Goal: Task Accomplishment & Management: Use online tool/utility

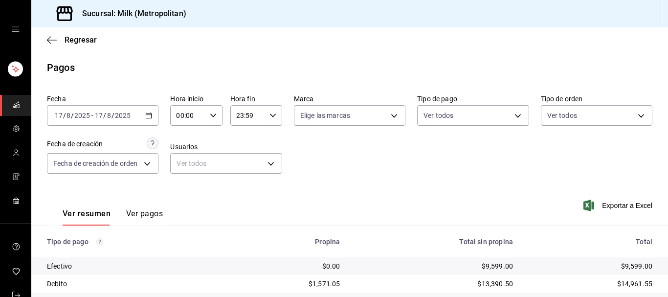
scroll to position [113, 0]
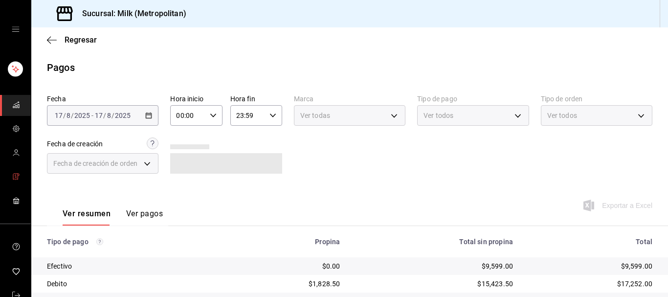
scroll to position [113, 0]
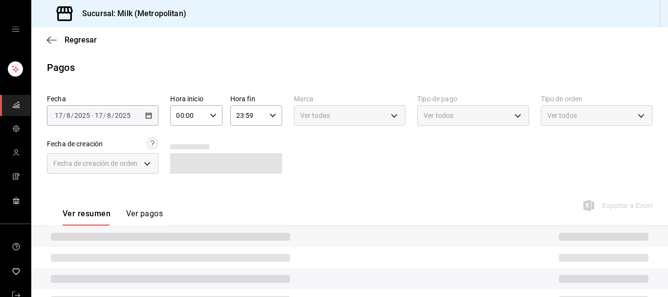
scroll to position [113, 0]
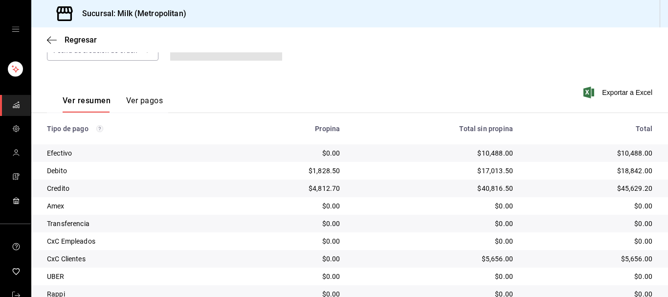
scroll to position [153, 0]
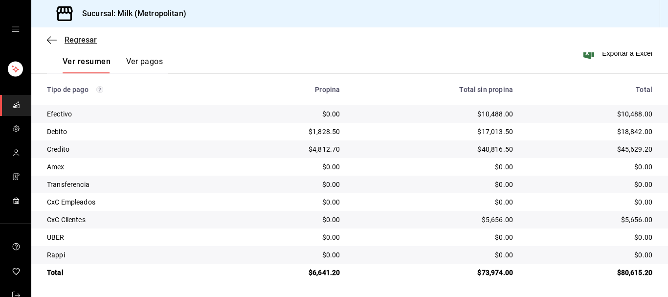
click at [57, 39] on span "Regresar" at bounding box center [72, 39] width 50 height 9
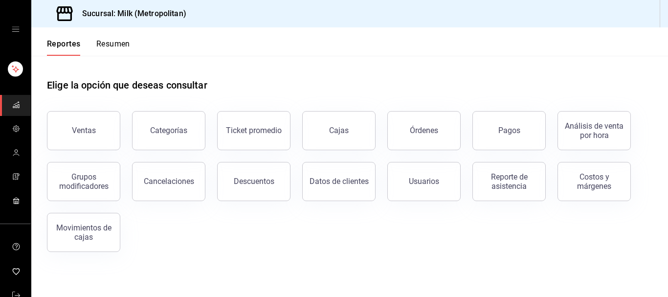
click at [103, 130] on button "Ventas" at bounding box center [83, 130] width 73 height 39
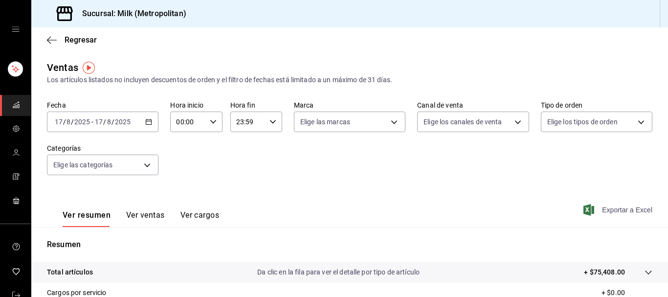
click at [614, 214] on span "Exportar a Excel" at bounding box center [619, 210] width 67 height 12
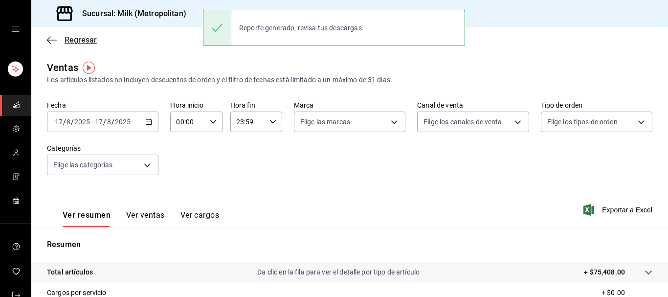
click at [58, 38] on span "Regresar" at bounding box center [72, 39] width 50 height 9
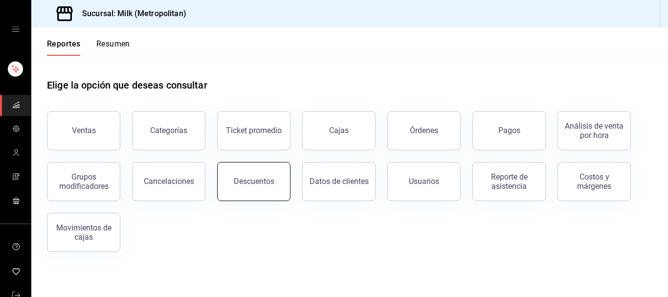
click at [228, 180] on button "Descuentos" at bounding box center [253, 181] width 73 height 39
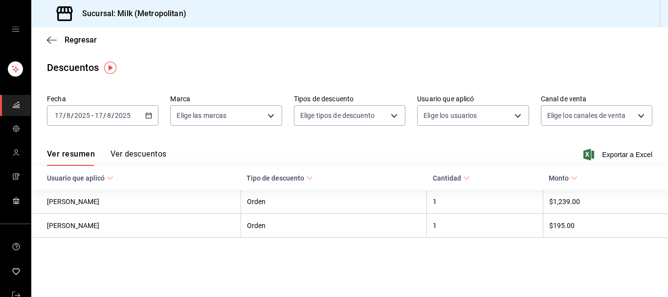
click at [154, 114] on div "2025-08-17 17 / 8 / 2025 - 2025-08-17 17 / 8 / 2025" at bounding box center [103, 115] width 112 height 21
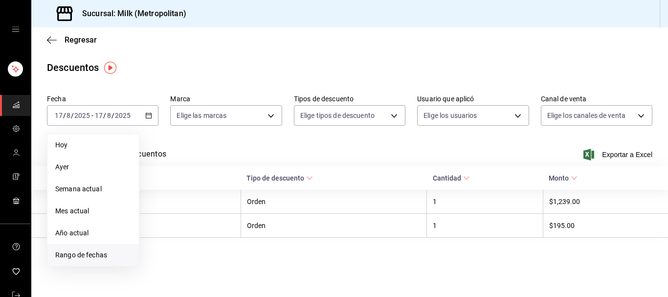
click at [102, 251] on span "Rango de fechas" at bounding box center [93, 255] width 76 height 10
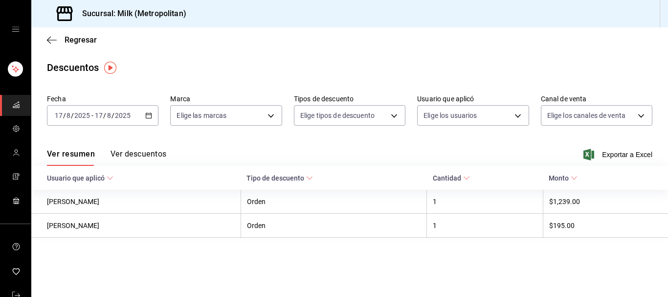
click at [147, 98] on label "Fecha" at bounding box center [103, 98] width 112 height 7
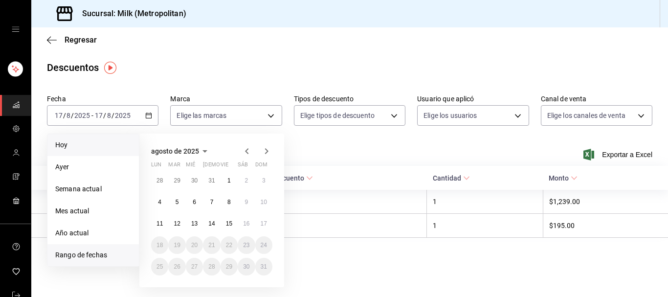
click at [75, 147] on span "Hoy" at bounding box center [93, 145] width 76 height 10
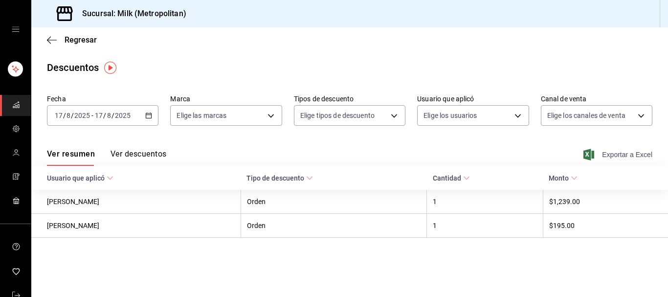
click at [623, 156] on span "Exportar a Excel" at bounding box center [619, 155] width 67 height 12
click at [51, 33] on div "Regresar" at bounding box center [349, 39] width 637 height 25
click at [51, 39] on icon "button" at bounding box center [52, 40] width 10 height 9
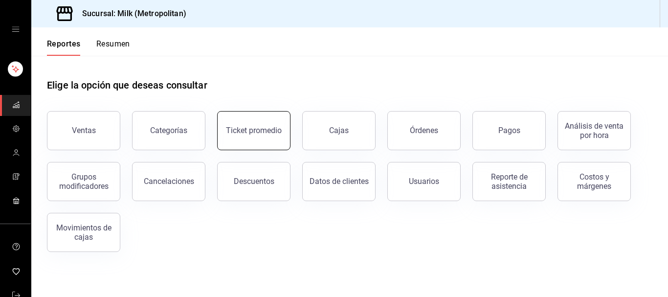
click at [262, 136] on button "Ticket promedio" at bounding box center [253, 130] width 73 height 39
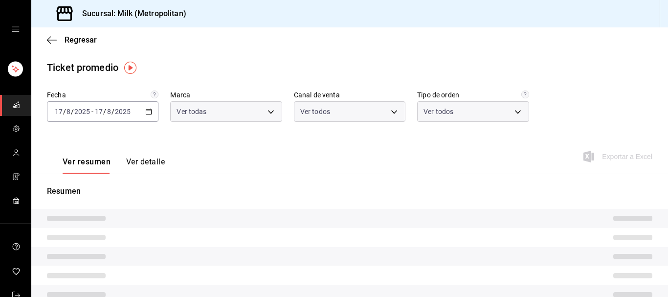
type input "57c9fc47-e65f-4221-a10c-96a6466a6251"
type input "PARROT,UBER_EATS,RAPPI,DIDI_FOOD,ONLINE"
type input "c6efb9bd-abd5-48a3-8783-83cc8f48df17,ac96d0b7-0302-404a-8271-ab3d4d47528d,08d44…"
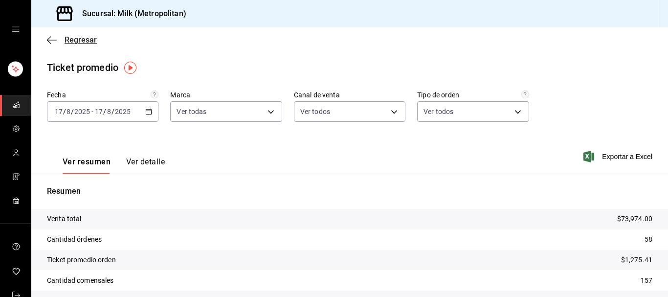
click at [51, 36] on icon "button" at bounding box center [52, 40] width 10 height 9
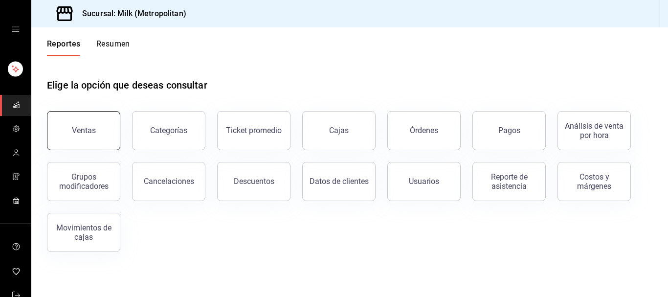
click at [110, 138] on button "Ventas" at bounding box center [83, 130] width 73 height 39
